Goal: Check status: Check status

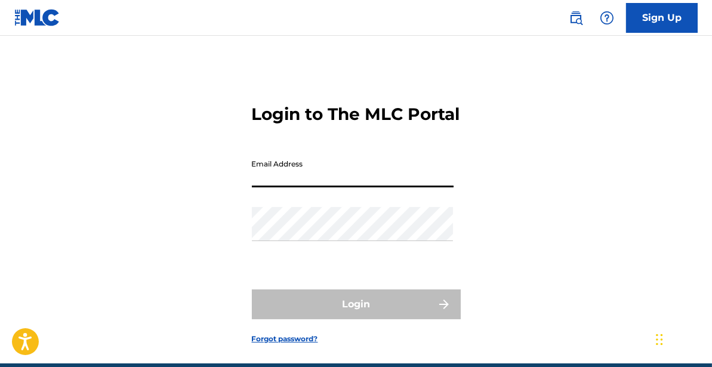
click at [331, 187] on input "Email Address" at bounding box center [353, 170] width 202 height 34
type input "[EMAIL_ADDRESS][DOMAIN_NAME]"
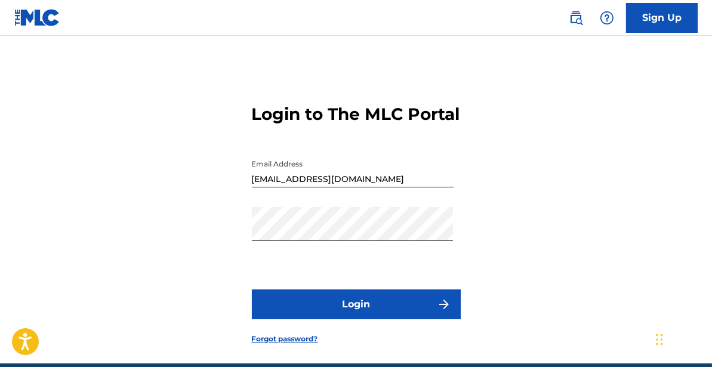
click at [335, 319] on button "Login" at bounding box center [356, 305] width 209 height 30
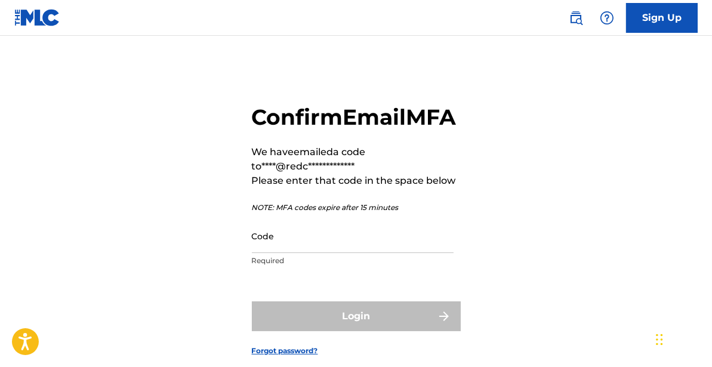
click at [315, 253] on input "Code" at bounding box center [353, 236] width 202 height 34
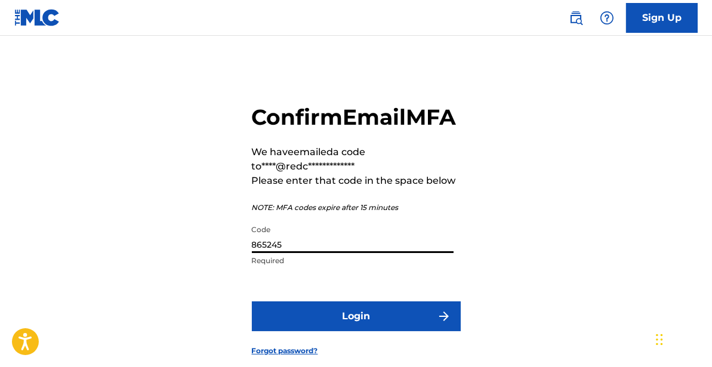
type input "865245"
click at [388, 331] on button "Login" at bounding box center [356, 316] width 209 height 30
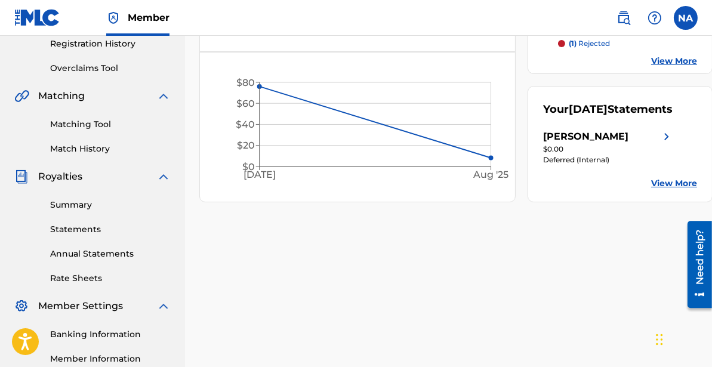
scroll to position [187, 0]
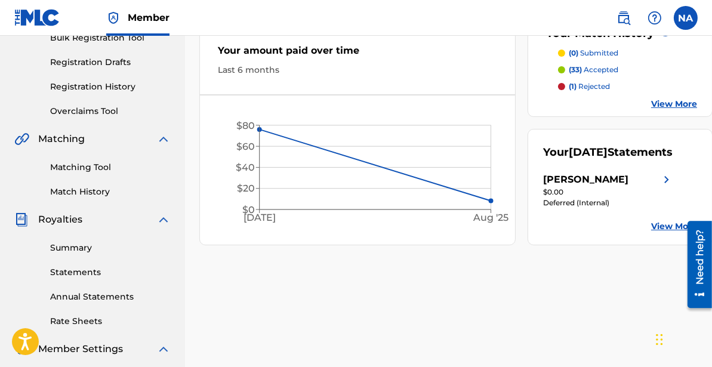
click at [93, 267] on link "Statements" at bounding box center [110, 272] width 121 height 13
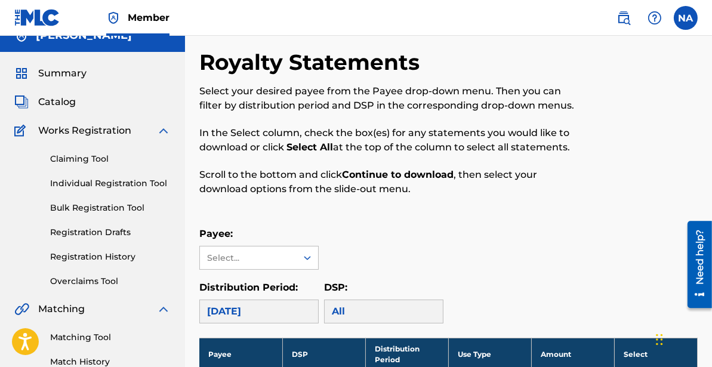
scroll to position [19, 0]
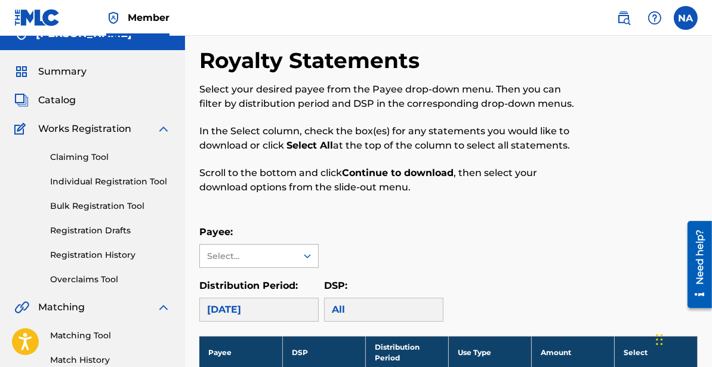
click at [310, 258] on icon at bounding box center [307, 256] width 12 height 12
click at [297, 279] on div "[PERSON_NAME]" at bounding box center [259, 283] width 118 height 30
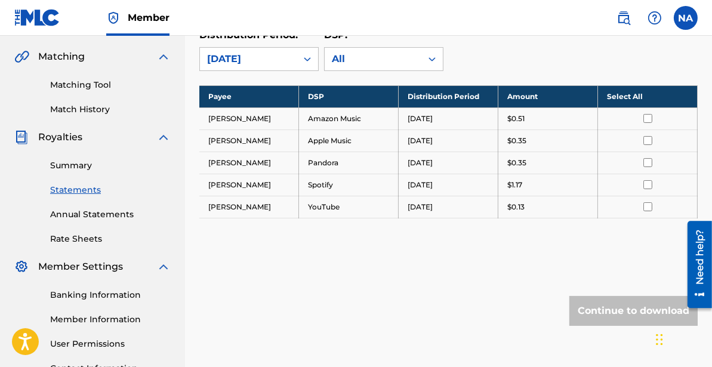
scroll to position [248, 0]
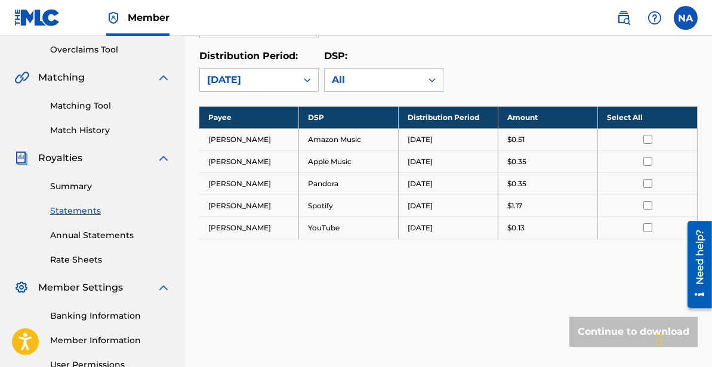
click at [67, 181] on link "Summary" at bounding box center [110, 186] width 121 height 13
